Goal: Task Accomplishment & Management: Manage account settings

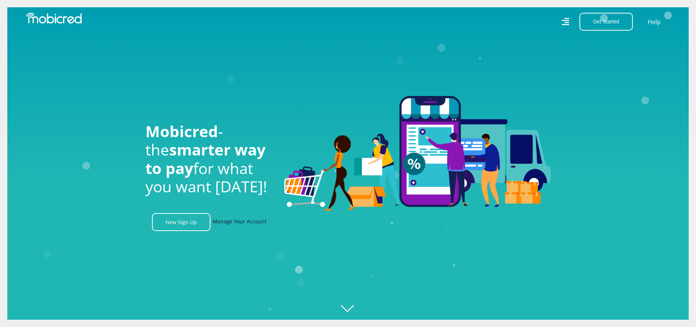
click at [256, 224] on link "Manage Your Account" at bounding box center [240, 222] width 54 height 18
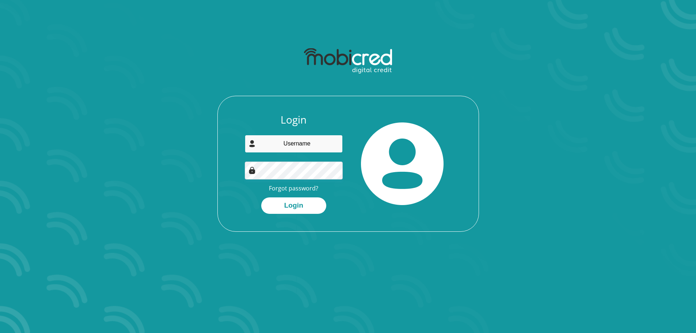
click at [300, 141] on input "email" at bounding box center [294, 144] width 98 height 18
type input "[PERSON_NAME][EMAIL_ADDRESS][DOMAIN_NAME]"
click at [261, 197] on button "Login" at bounding box center [293, 205] width 65 height 16
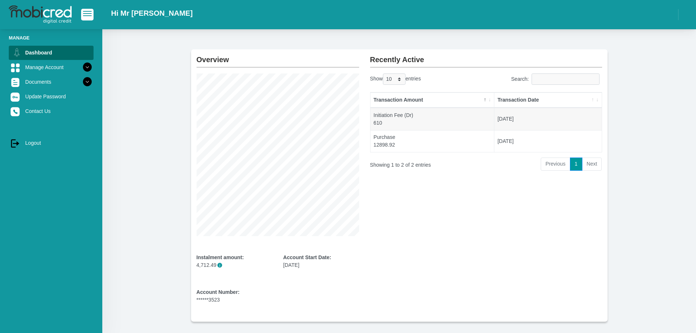
scroll to position [37, 0]
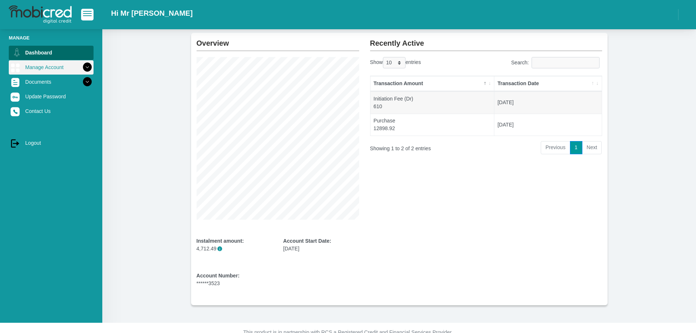
click at [44, 65] on link "Manage Account" at bounding box center [51, 67] width 85 height 14
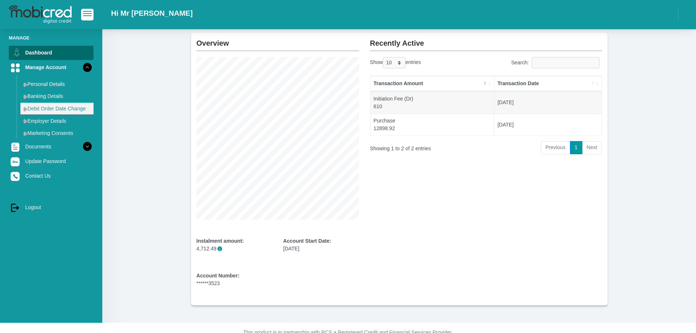
click at [64, 106] on link "Debit Order Date Change" at bounding box center [56, 109] width 73 height 12
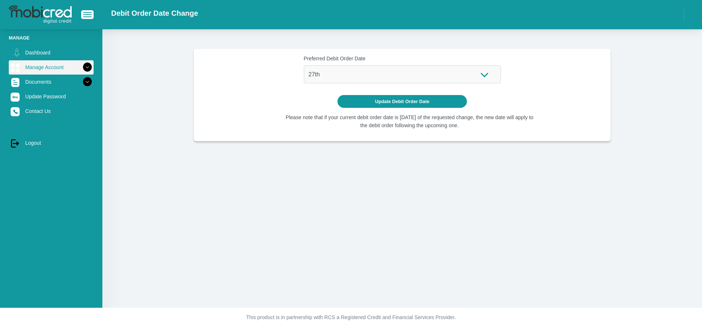
click at [86, 67] on icon at bounding box center [87, 67] width 12 height 12
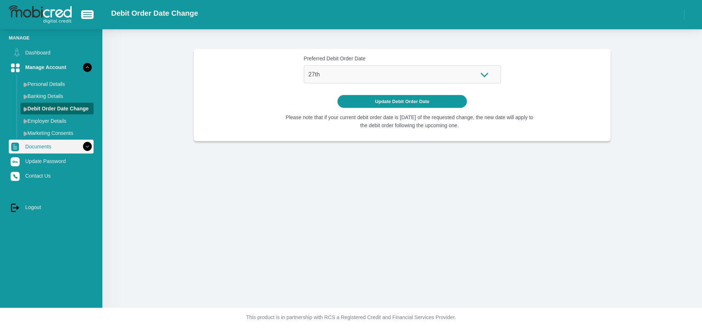
click at [81, 148] on icon at bounding box center [87, 146] width 12 height 12
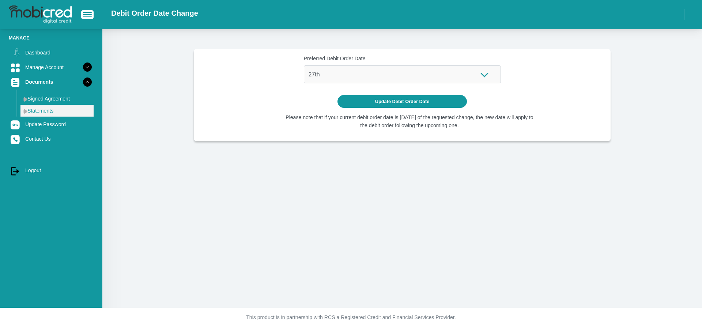
click at [47, 112] on link "Statements" at bounding box center [56, 111] width 73 height 12
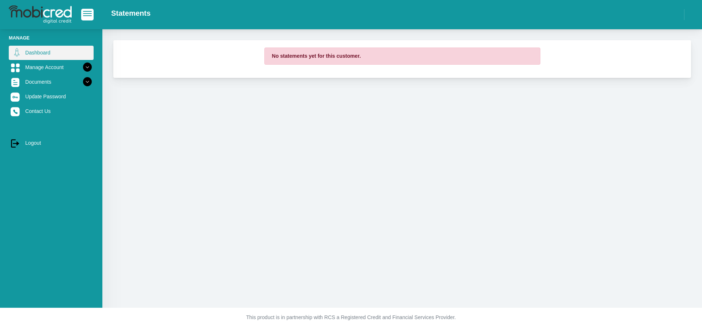
click at [45, 52] on link "Dashboard" at bounding box center [51, 53] width 85 height 14
